Goal: Find contact information

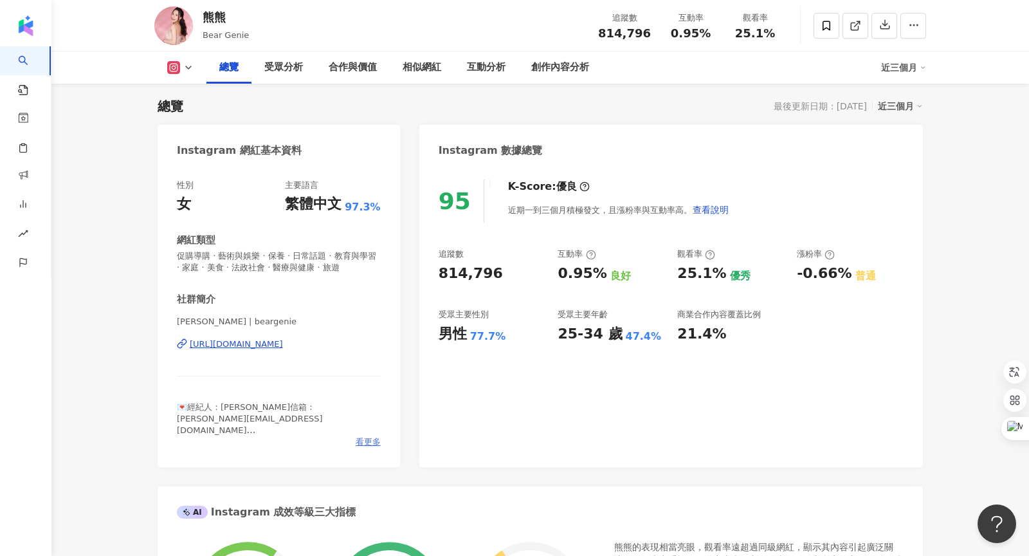
click at [360, 442] on span "看更多" at bounding box center [368, 442] width 25 height 12
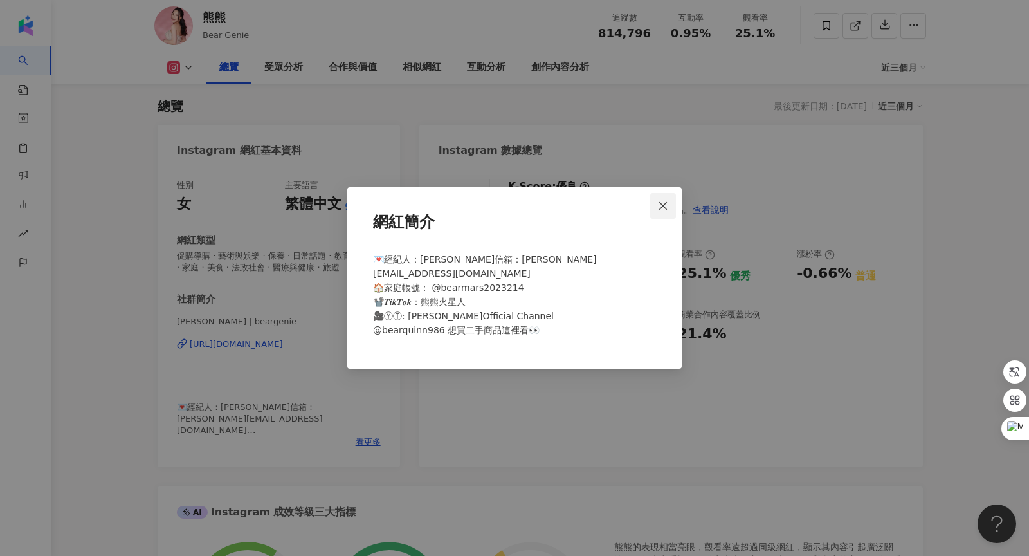
click at [661, 201] on icon "close" at bounding box center [663, 206] width 10 height 10
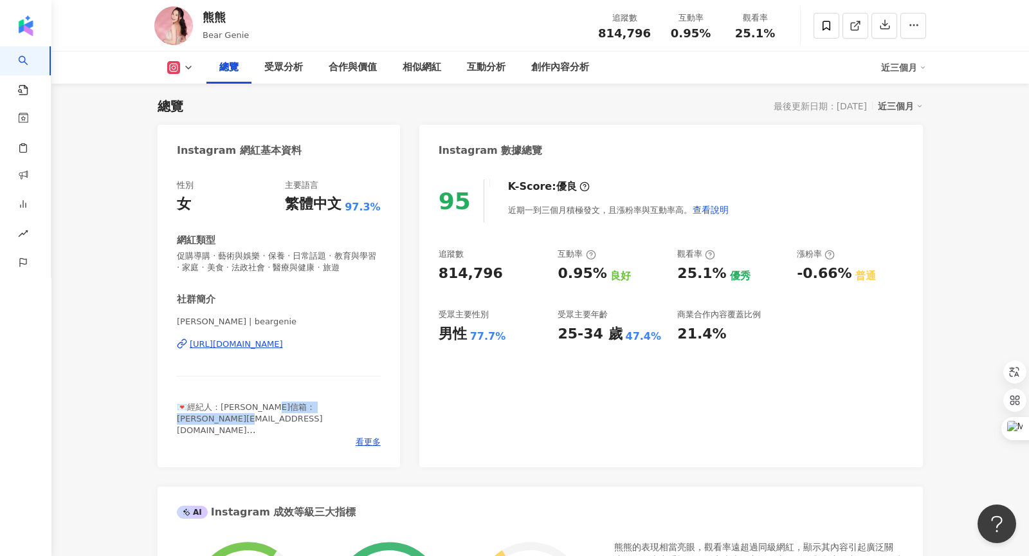
drag, startPoint x: 210, startPoint y: 417, endPoint x: 307, endPoint y: 416, distance: 97.8
click at [307, 416] on div "💌經紀人：[PERSON_NAME]信箱：[PERSON_NAME][EMAIL_ADDRESS][DOMAIN_NAME] 🏠家庭帳號： @bearmars…" at bounding box center [279, 418] width 204 height 35
copy span "[EMAIL_ADDRESS][DOMAIN_NAME] 🏠"
click at [304, 384] on div "[PERSON_NAME] | beargenie [URL][DOMAIN_NAME]" at bounding box center [279, 353] width 204 height 75
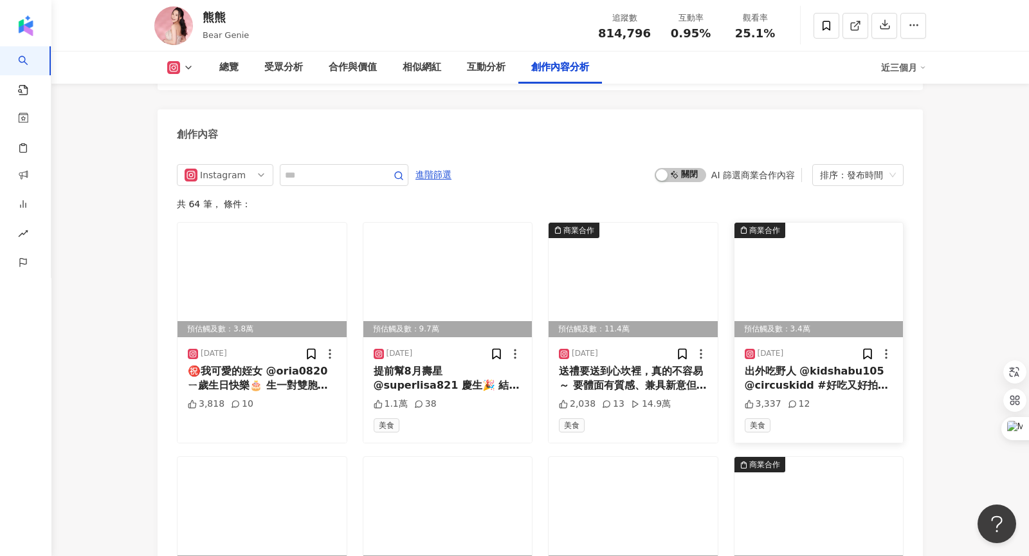
scroll to position [4284, 0]
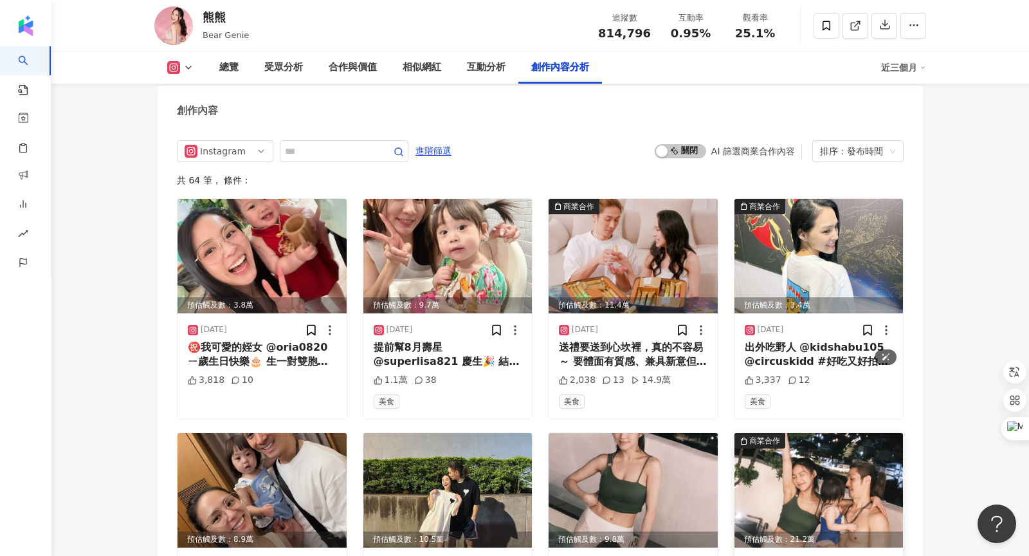
click at [833, 433] on img at bounding box center [818, 490] width 169 height 114
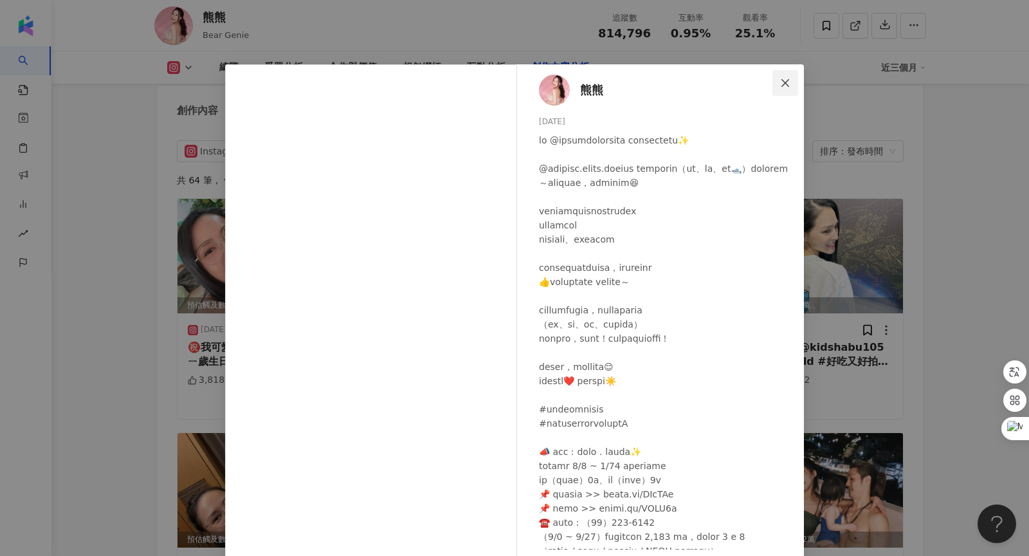
click at [782, 81] on icon "close" at bounding box center [785, 83] width 10 height 10
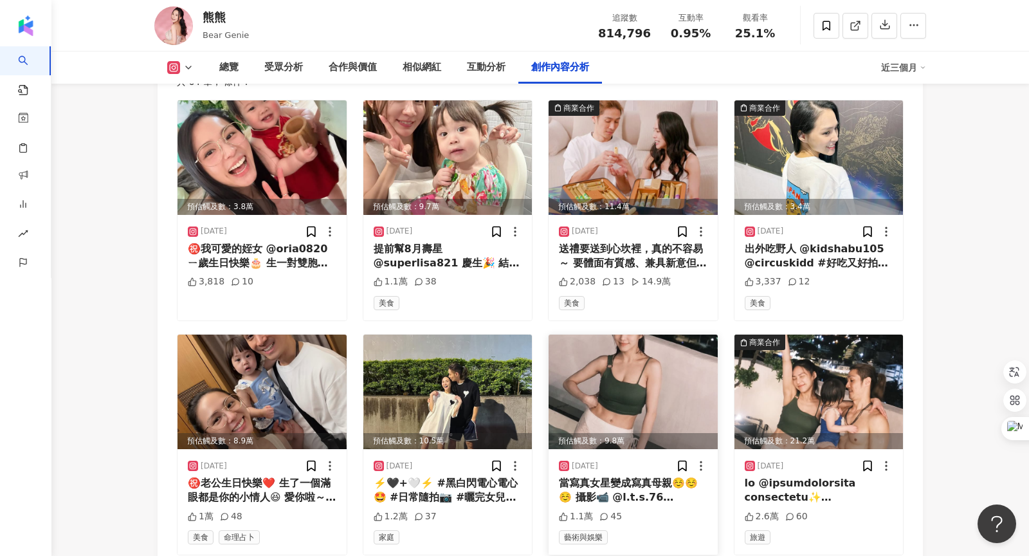
scroll to position [4643, 0]
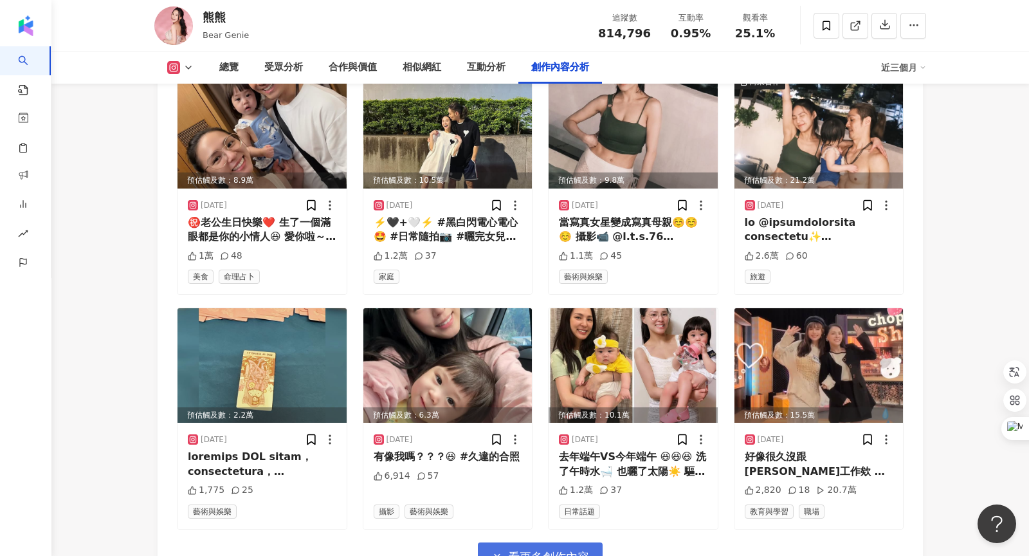
click at [574, 542] on button "看更多創作內容" at bounding box center [540, 556] width 125 height 29
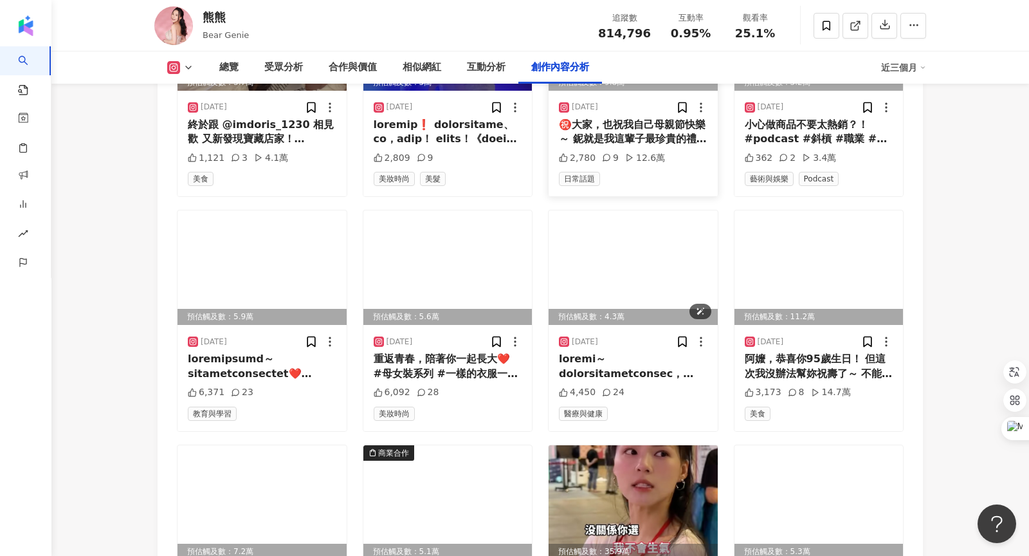
scroll to position [5342, 0]
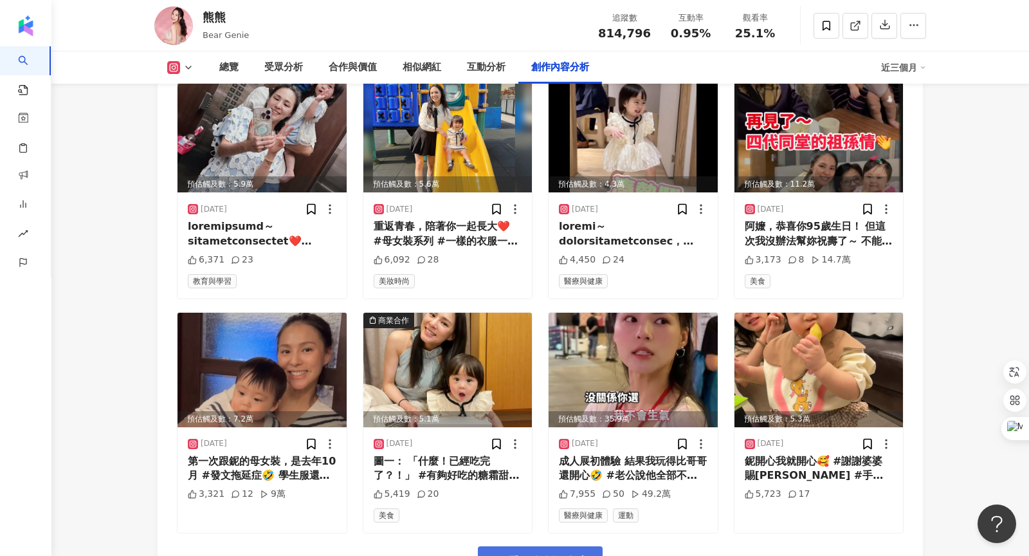
click at [589, 546] on button "看更多創作內容" at bounding box center [540, 560] width 125 height 29
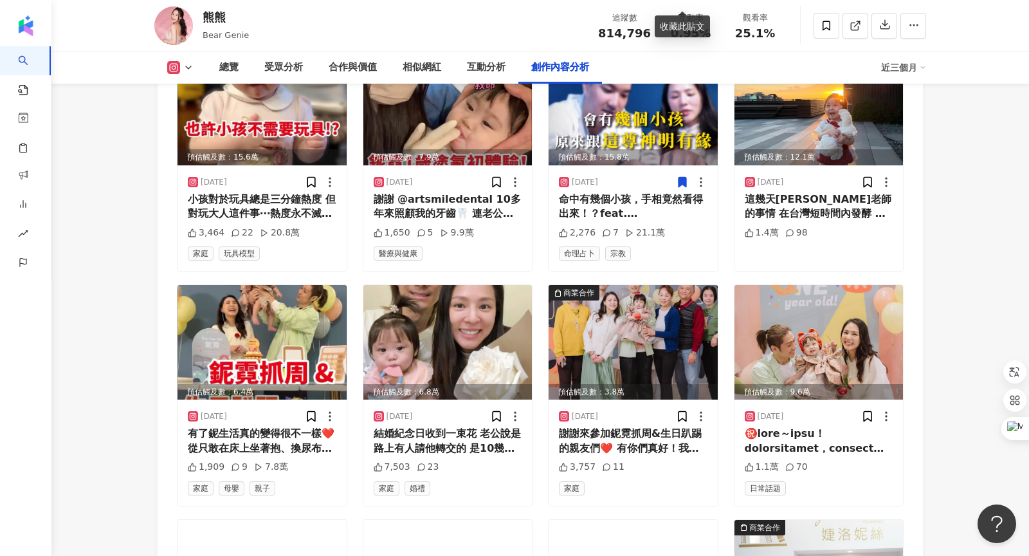
scroll to position [6042, 0]
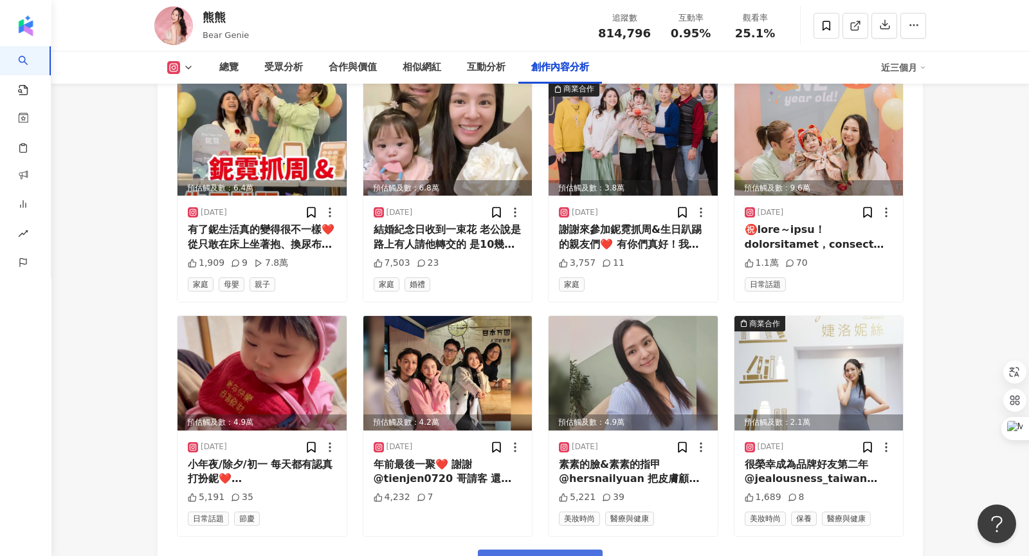
click at [532, 555] on span "看更多創作內容" at bounding box center [548, 564] width 81 height 14
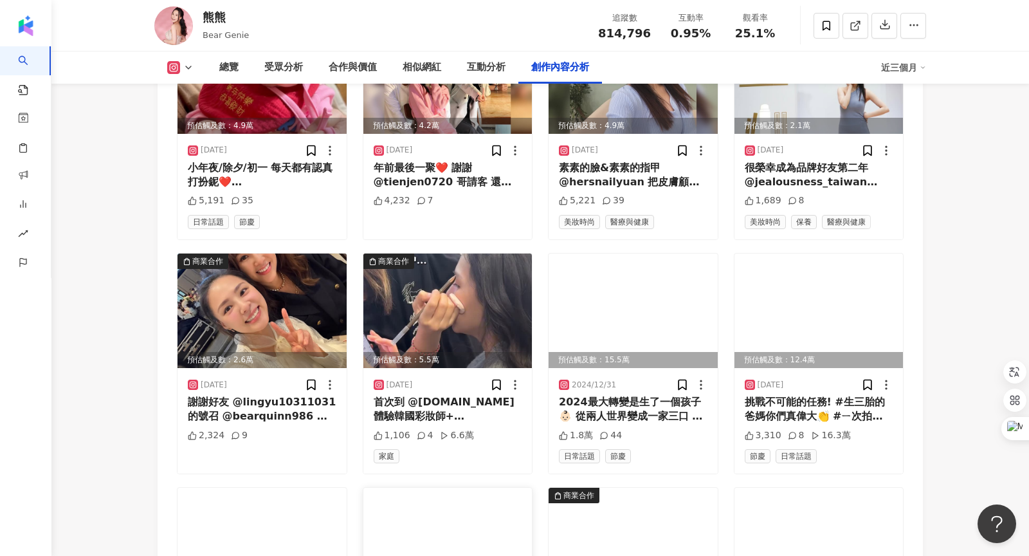
scroll to position [6690, 0]
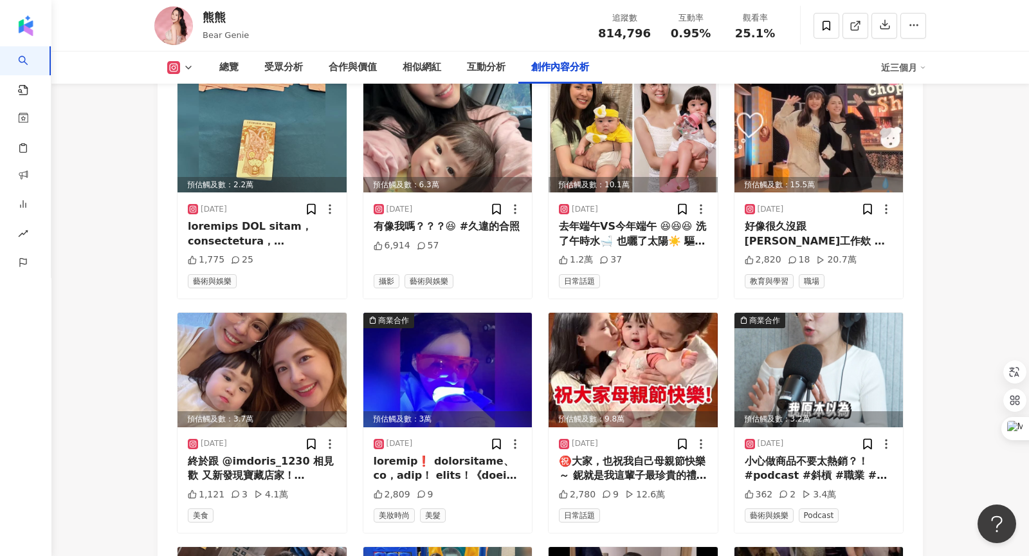
scroll to position [4045, 0]
